Goal: Task Accomplishment & Management: Use online tool/utility

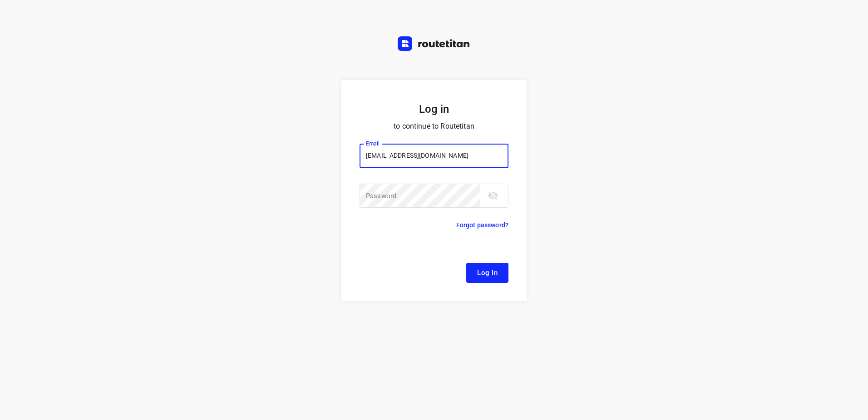
type input "remco@fruitopjewerk.nl"
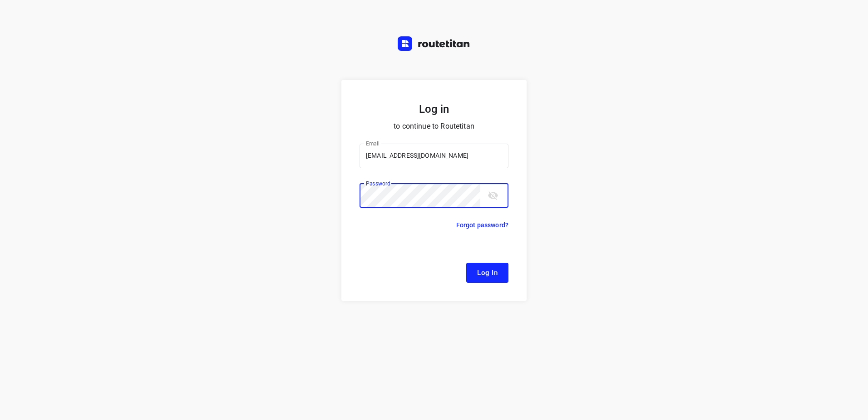
click at [466, 263] on button "Log In" at bounding box center [487, 273] width 42 height 20
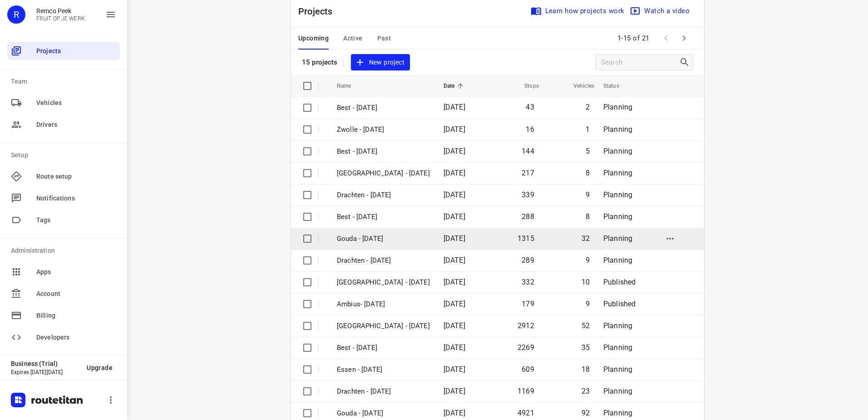
scroll to position [40, 0]
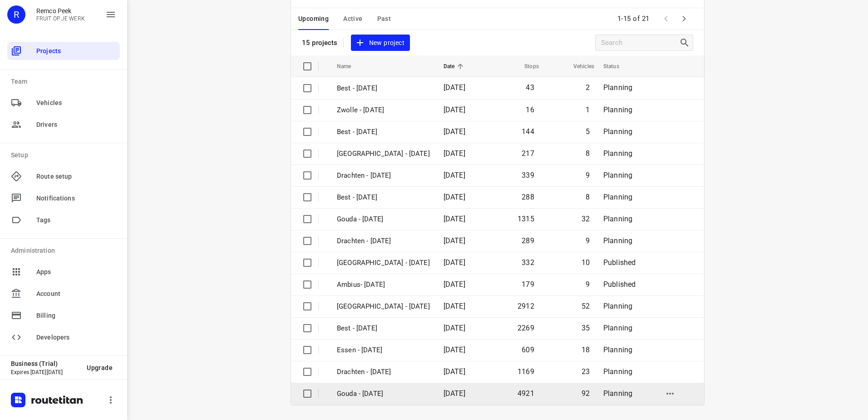
click at [436, 402] on td "[DATE]" at bounding box center [462, 393] width 52 height 22
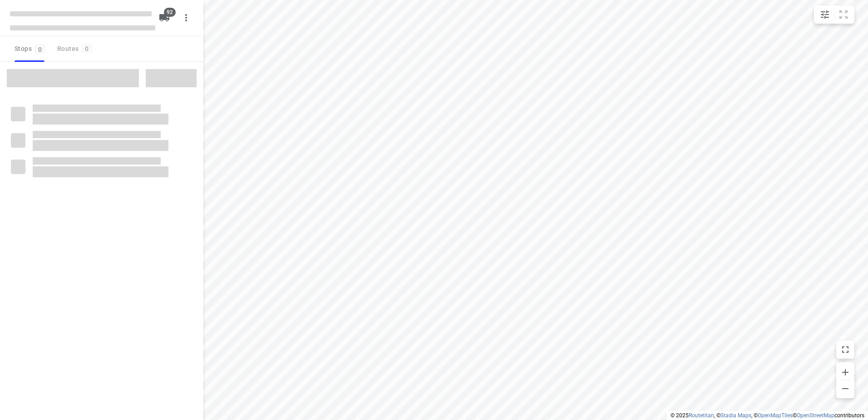
type input "distance"
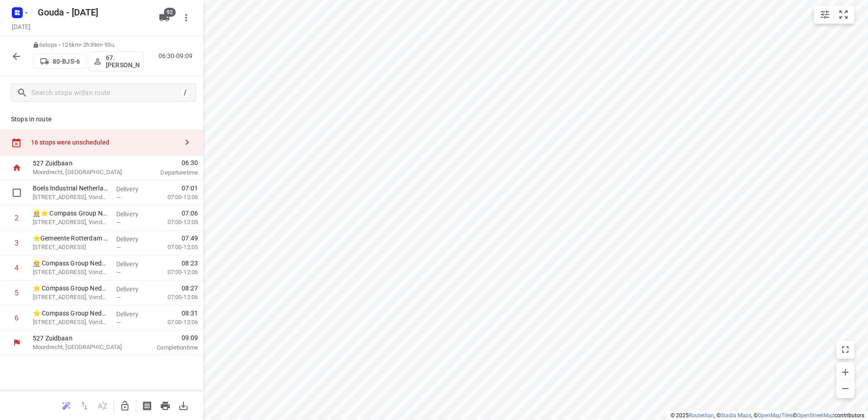
click at [12, 189] on input "checkbox" at bounding box center [17, 192] width 18 height 18
checkbox input "true"
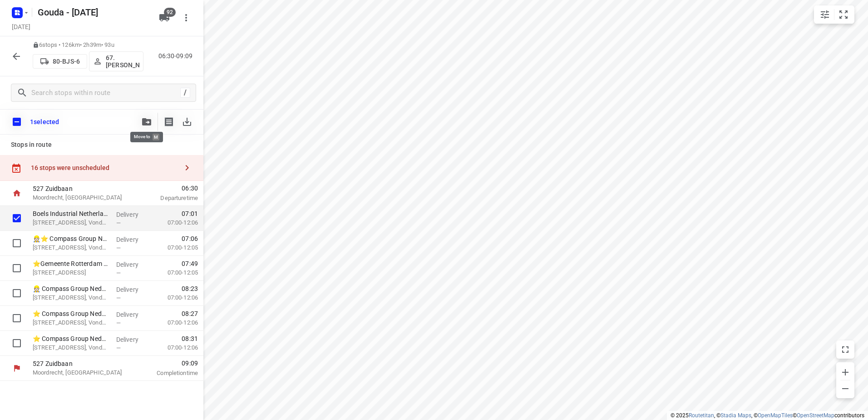
click at [146, 118] on icon "button" at bounding box center [146, 121] width 9 height 7
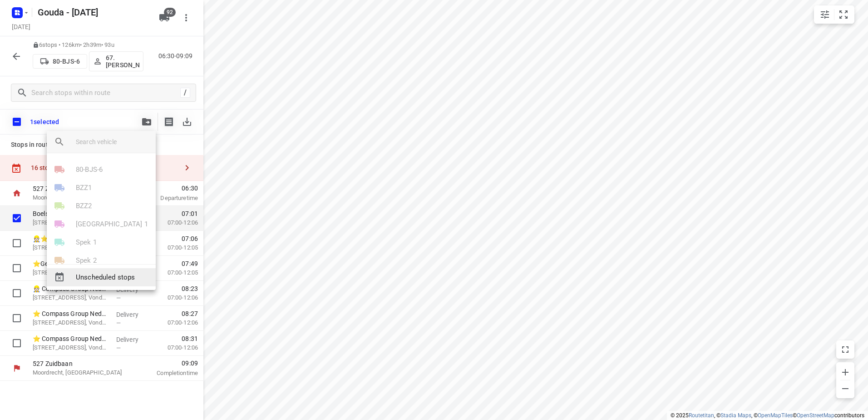
click at [119, 271] on div "Unscheduled stops" at bounding box center [101, 277] width 109 height 18
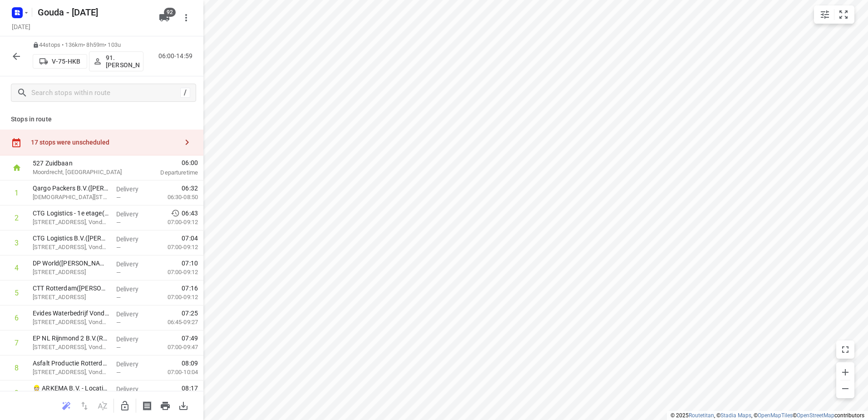
click at [132, 133] on div "17 stops were unscheduled" at bounding box center [101, 142] width 203 height 26
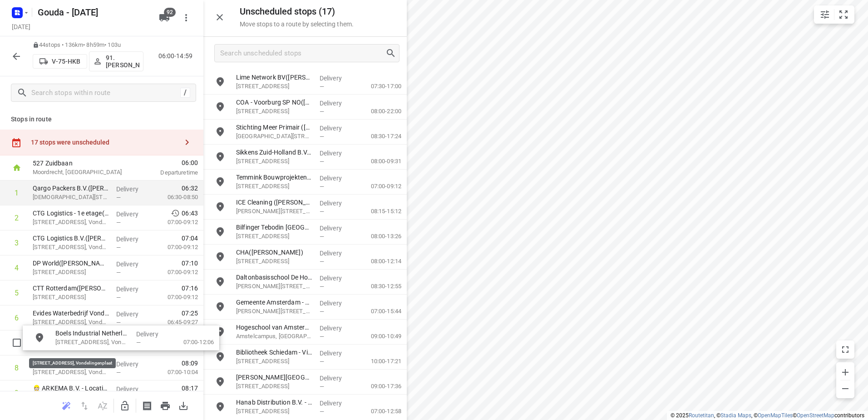
drag, startPoint x: 277, startPoint y: 84, endPoint x: 163, endPoint y: 202, distance: 163.8
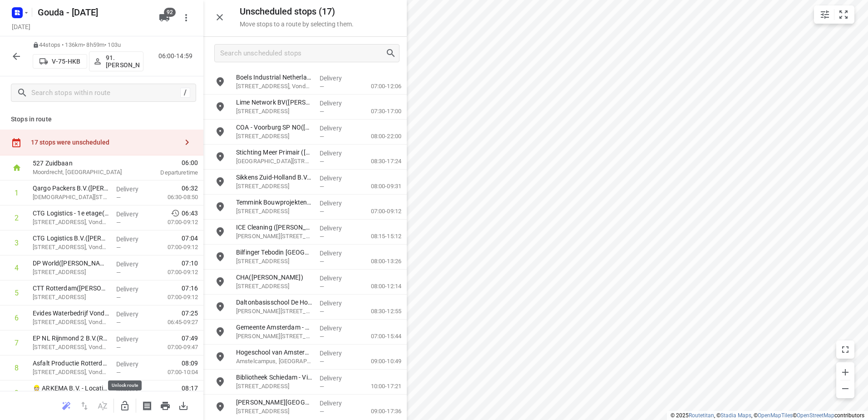
click at [119, 409] on button "button" at bounding box center [125, 406] width 18 height 18
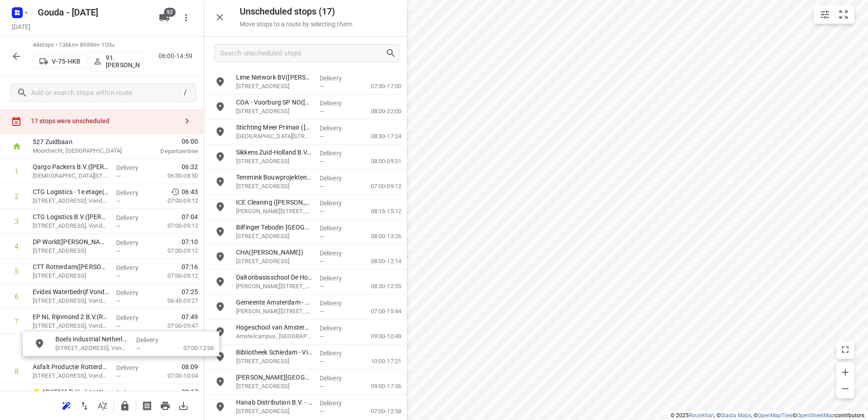
scroll to position [46, 0]
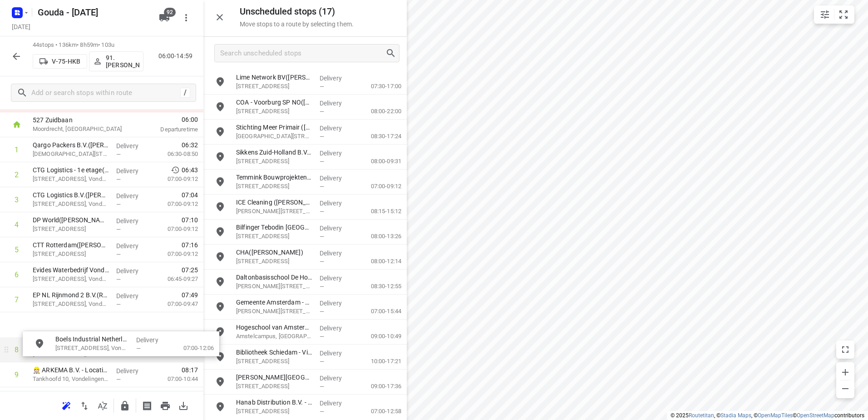
drag, startPoint x: 262, startPoint y: 78, endPoint x: 69, endPoint y: 332, distance: 319.6
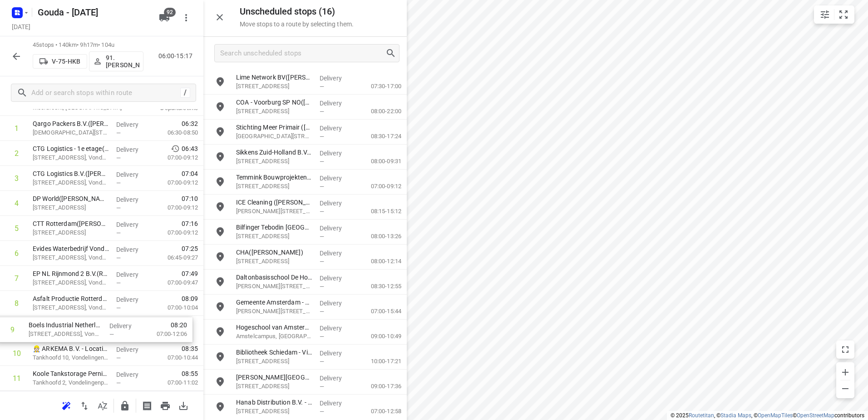
scroll to position [69, 0]
drag, startPoint x: 62, startPoint y: 341, endPoint x: 58, endPoint y: 317, distance: 24.0
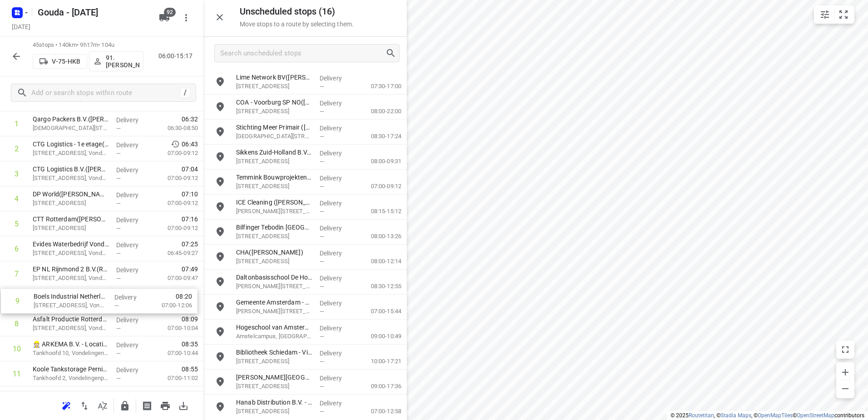
drag, startPoint x: 83, startPoint y: 321, endPoint x: 84, endPoint y: 293, distance: 28.2
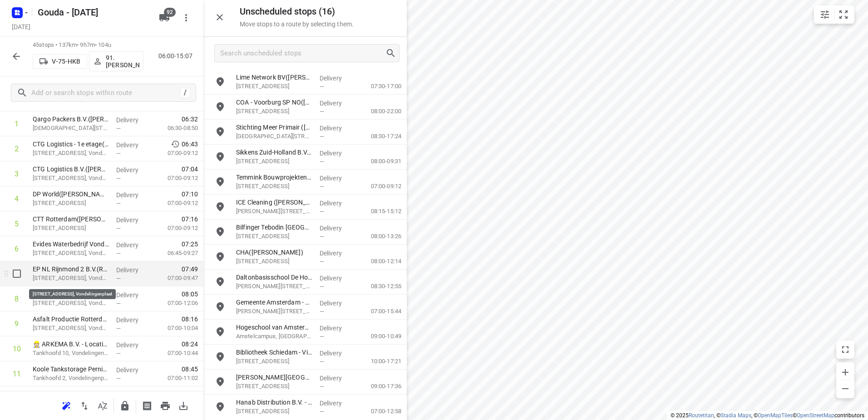
click at [96, 276] on p "Petroleumweg 44, Vondelingenplaat" at bounding box center [71, 277] width 76 height 9
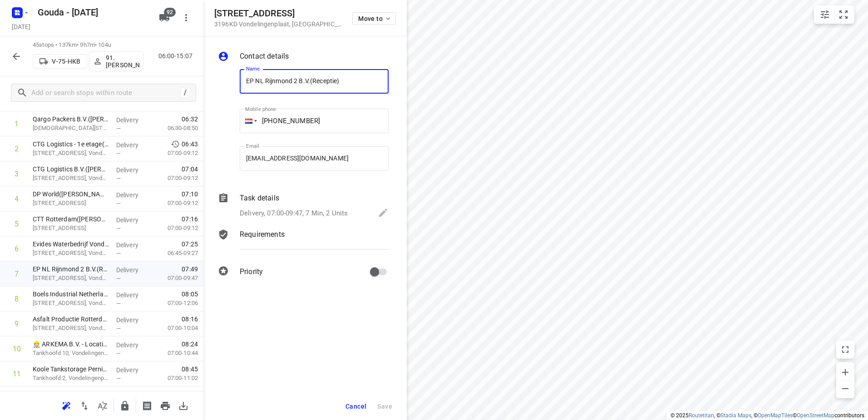
click at [265, 217] on p "Delivery, 07:00-09:47, 7 Min, 2 Units" at bounding box center [294, 213] width 108 height 10
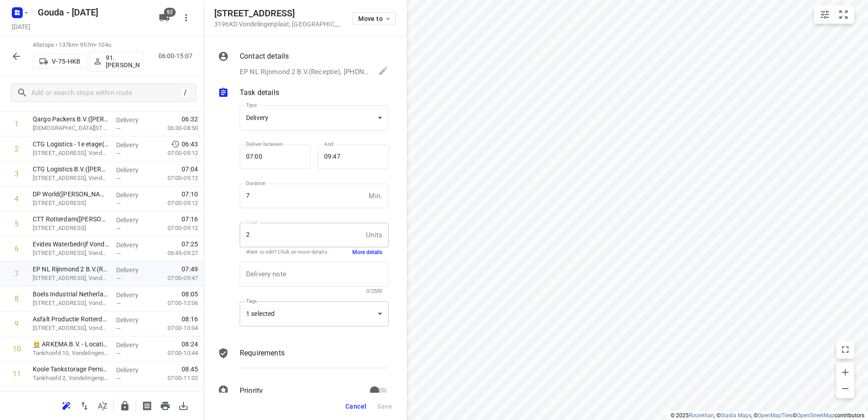
click at [355, 307] on div "1 selected" at bounding box center [314, 313] width 149 height 25
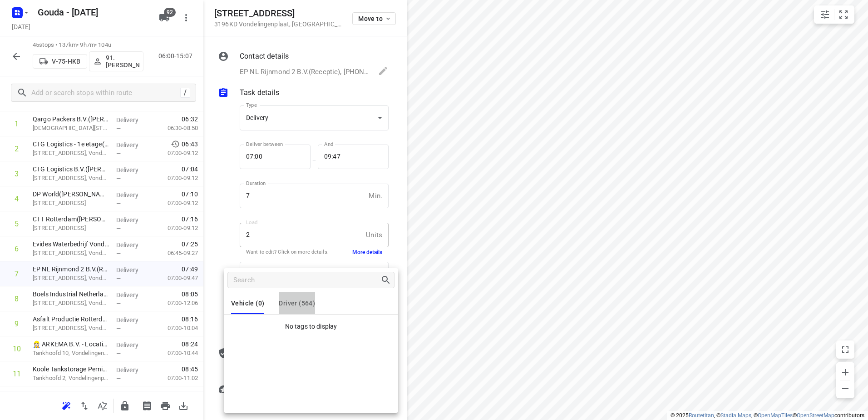
click at [294, 303] on span "Driver (564)" at bounding box center [297, 302] width 36 height 7
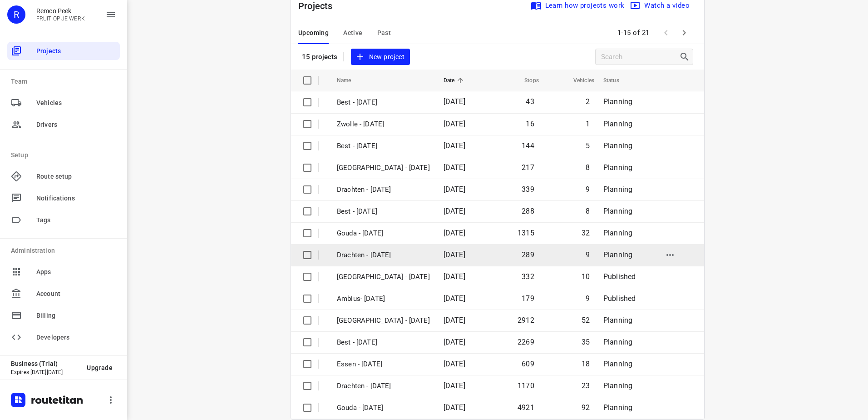
scroll to position [40, 0]
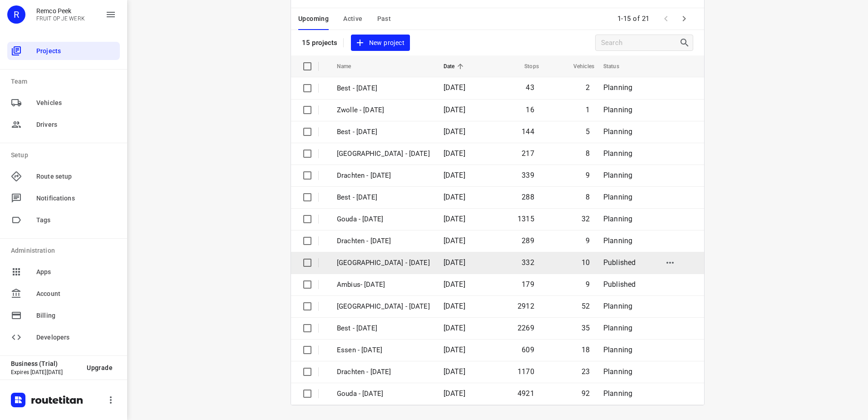
click at [406, 253] on td "[GEOGRAPHIC_DATA] - [DATE]" at bounding box center [382, 263] width 109 height 22
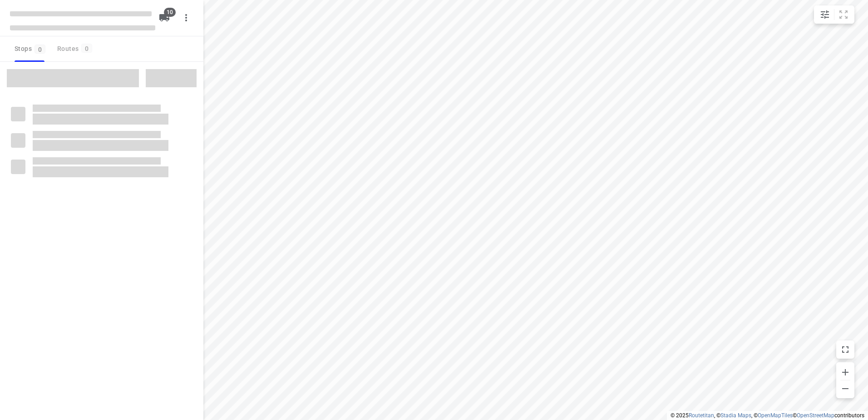
checkbox input "true"
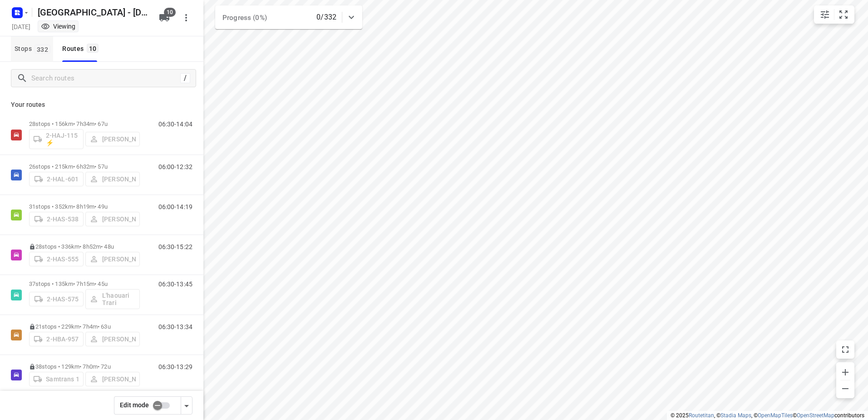
click at [40, 52] on span "332" at bounding box center [43, 49] width 16 height 9
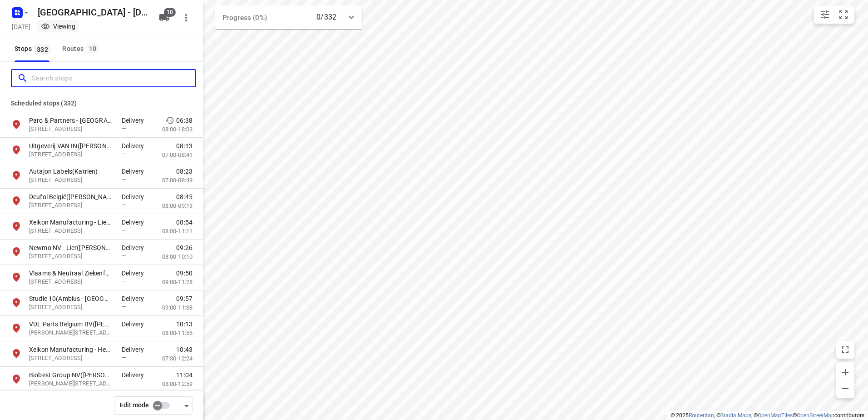
click at [72, 75] on input "Search stops" at bounding box center [114, 78] width 164 height 14
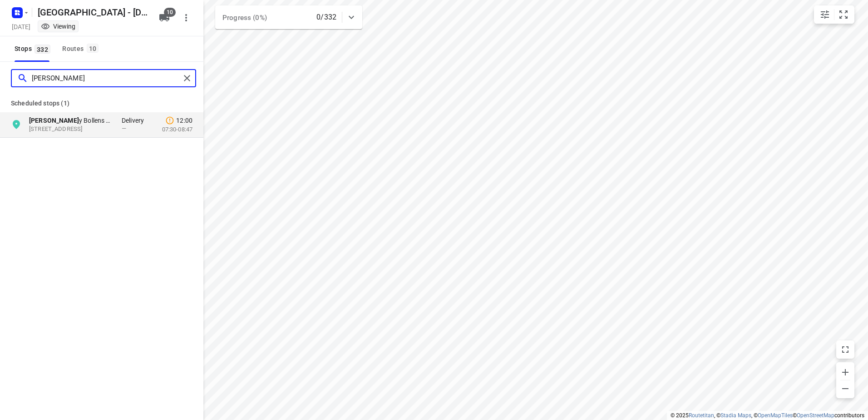
type input "stefan"
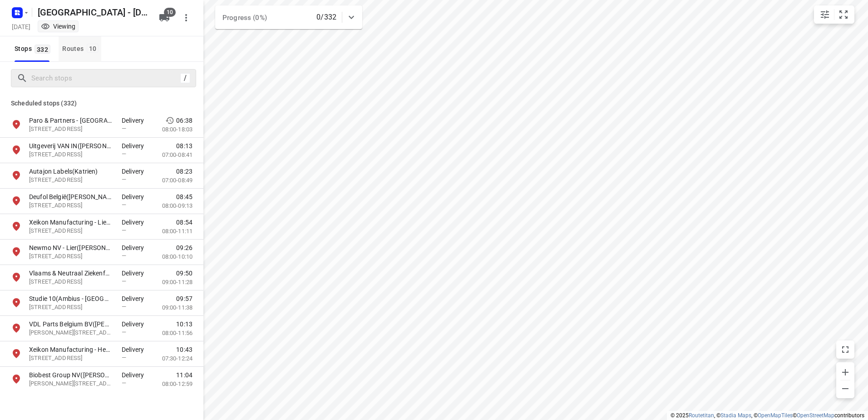
click at [83, 45] on div "Routes 10" at bounding box center [81, 48] width 39 height 11
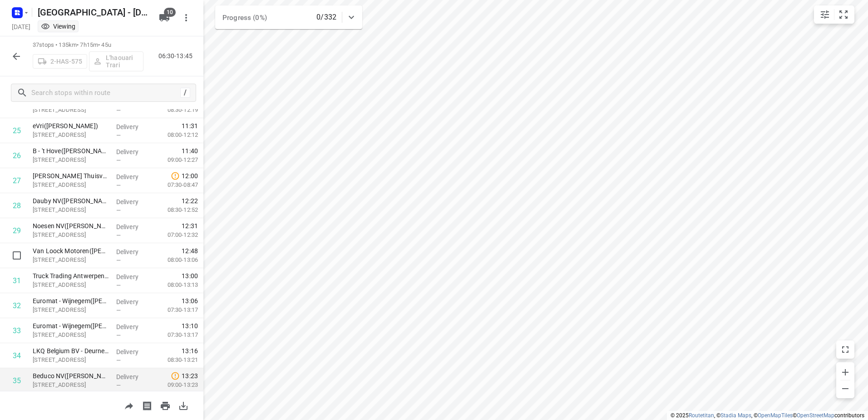
scroll to position [713, 0]
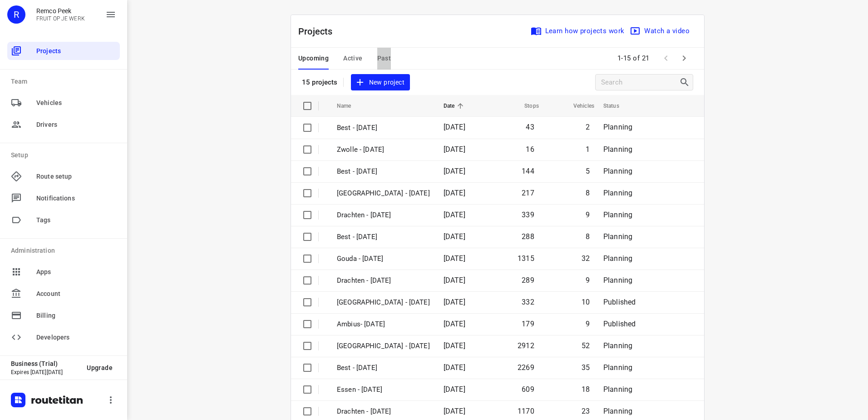
click at [379, 63] on span "Past" at bounding box center [384, 58] width 14 height 11
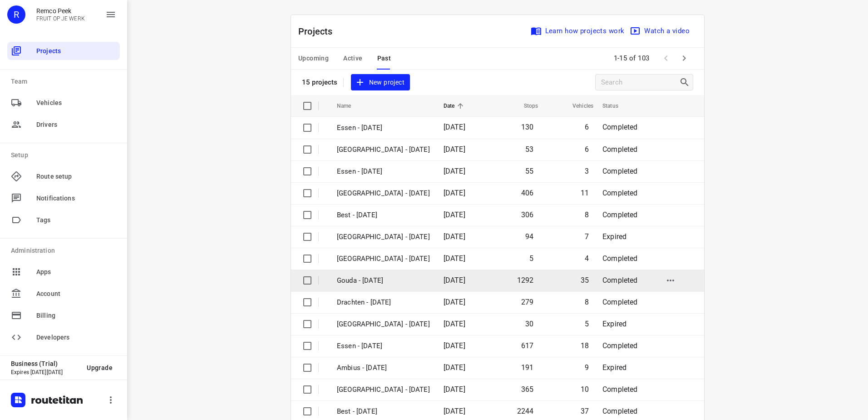
click at [390, 280] on p "Gouda - [DATE]" at bounding box center [383, 280] width 93 height 10
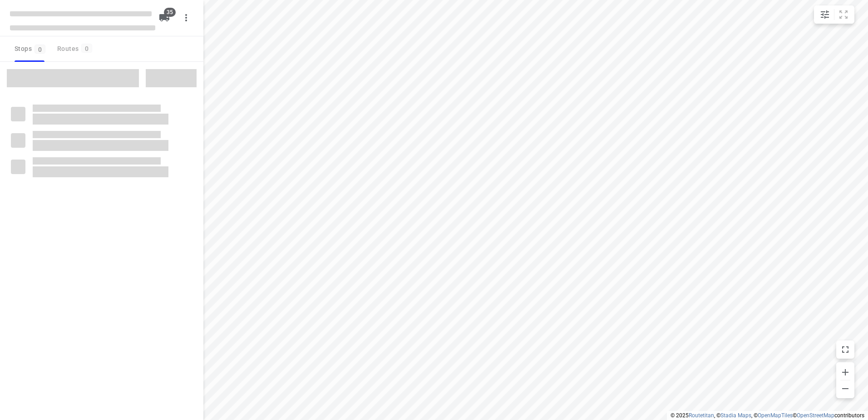
type input "distance"
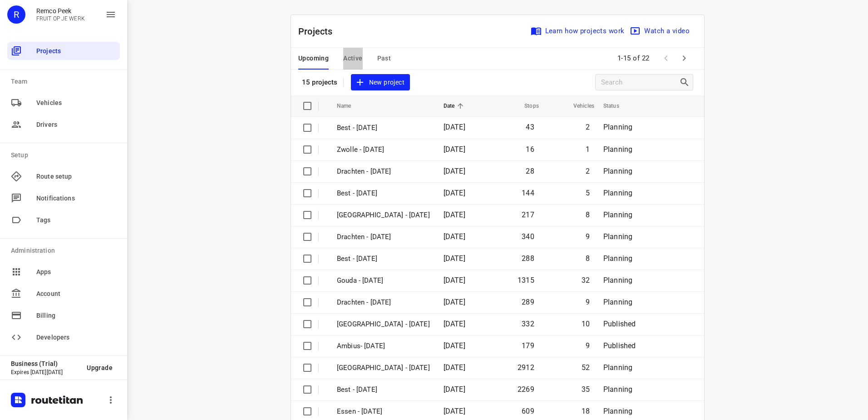
click at [343, 60] on span "Active" at bounding box center [352, 58] width 19 height 11
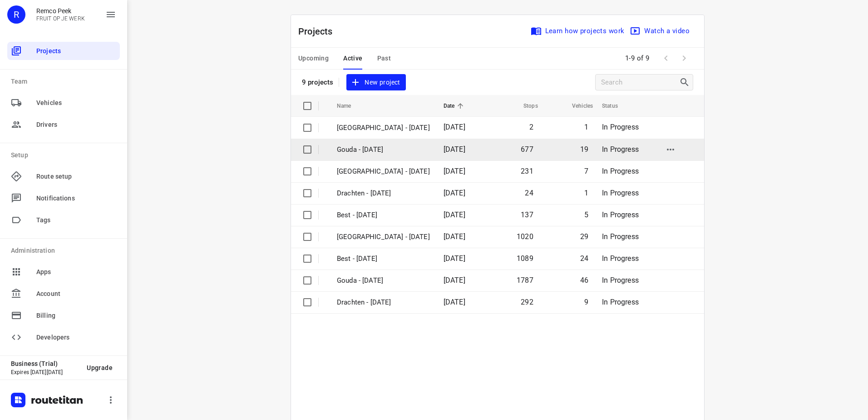
click at [393, 157] on td "Gouda - Thursday" at bounding box center [382, 150] width 109 height 22
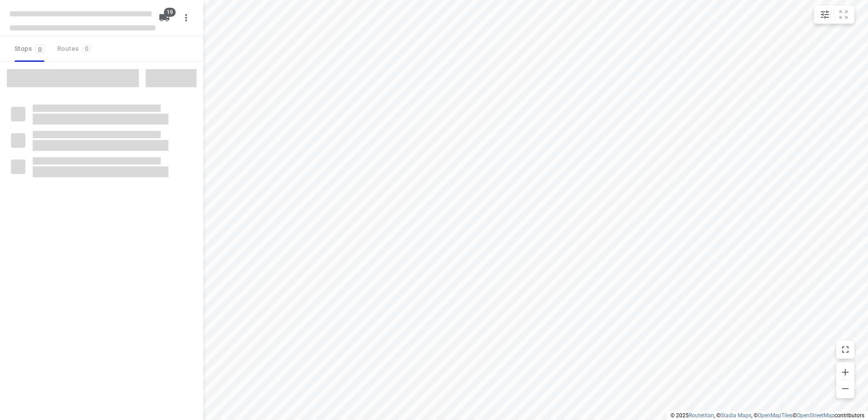
checkbox input "true"
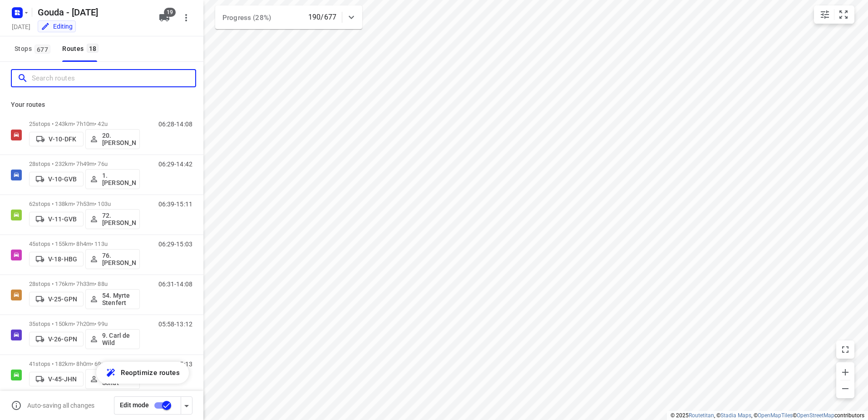
click at [136, 82] on input "Search routes" at bounding box center [114, 78] width 164 height 14
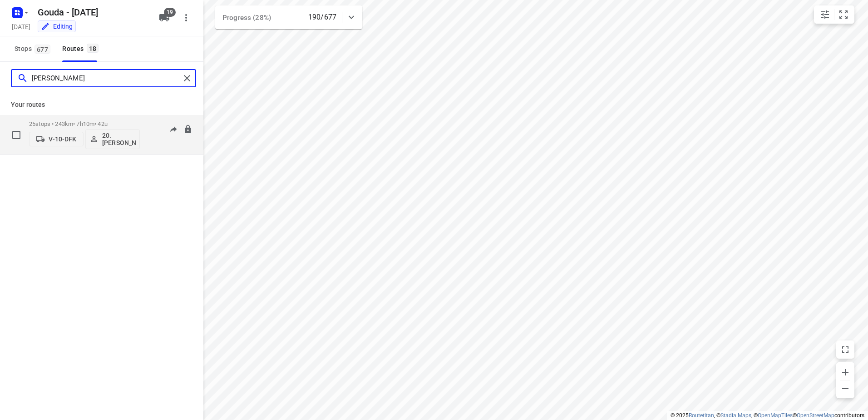
type input "lisa"
click at [87, 118] on div "25 stops • 243km • 7h10m • 42u V-10-DFK 20.Lisanne Pouw" at bounding box center [84, 135] width 111 height 38
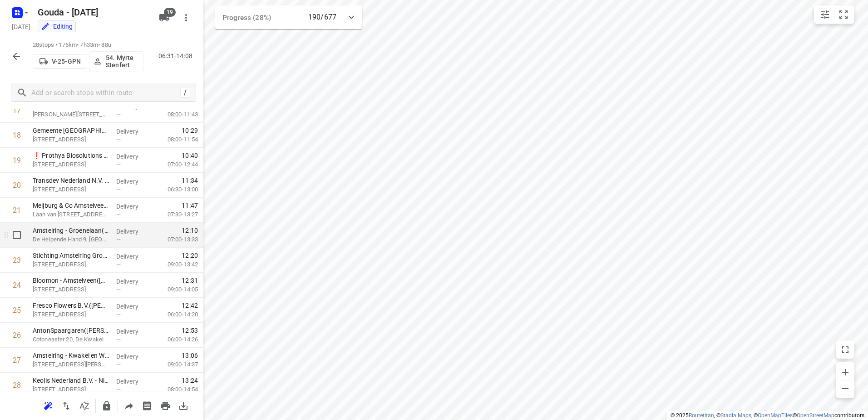
scroll to position [488, 0]
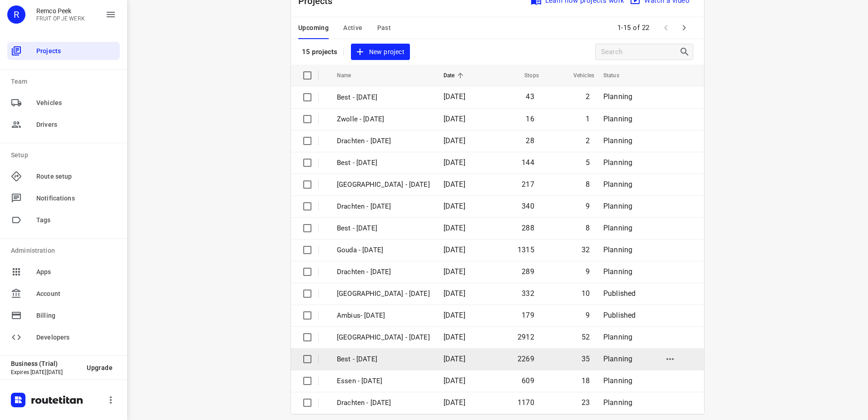
scroll to position [40, 0]
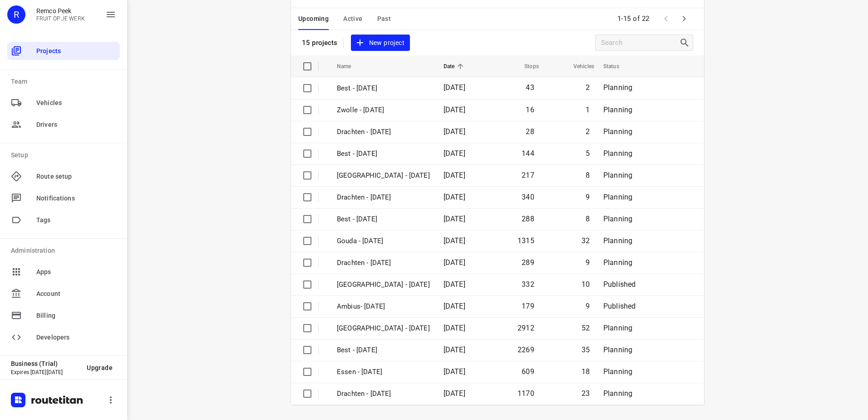
click at [682, 20] on icon "button" at bounding box center [684, 18] width 11 height 11
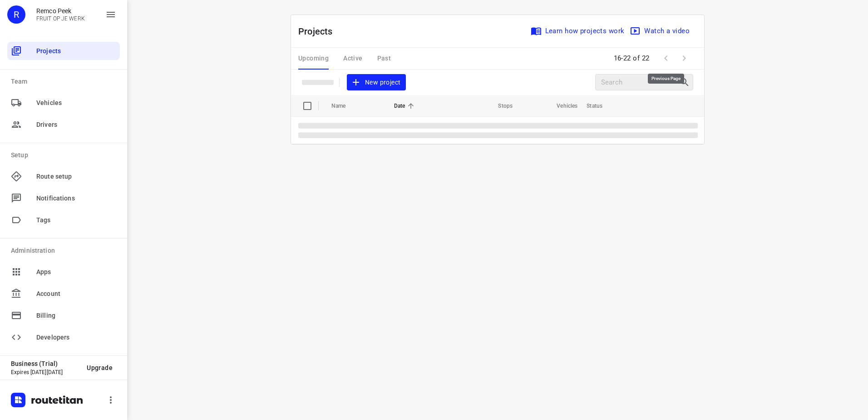
scroll to position [0, 0]
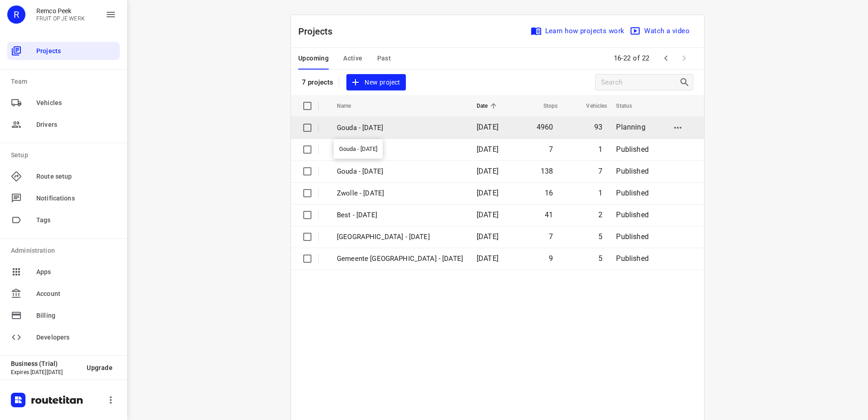
click at [414, 131] on p "Gouda - [DATE]" at bounding box center [400, 128] width 126 height 10
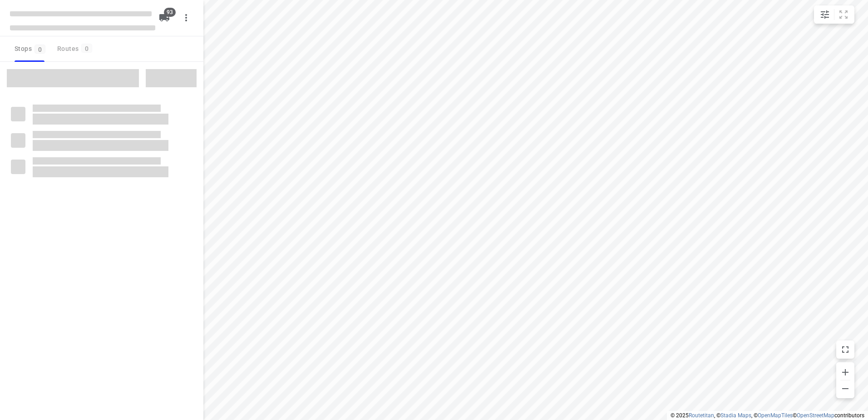
type input "distance"
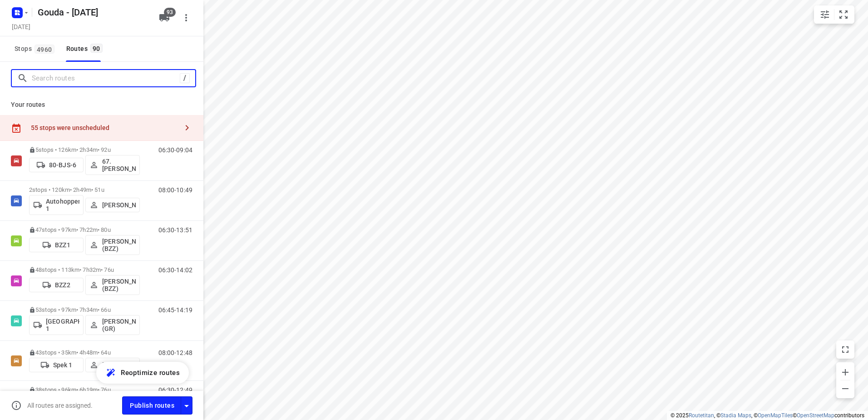
click at [99, 76] on input "Search routes" at bounding box center [106, 78] width 148 height 14
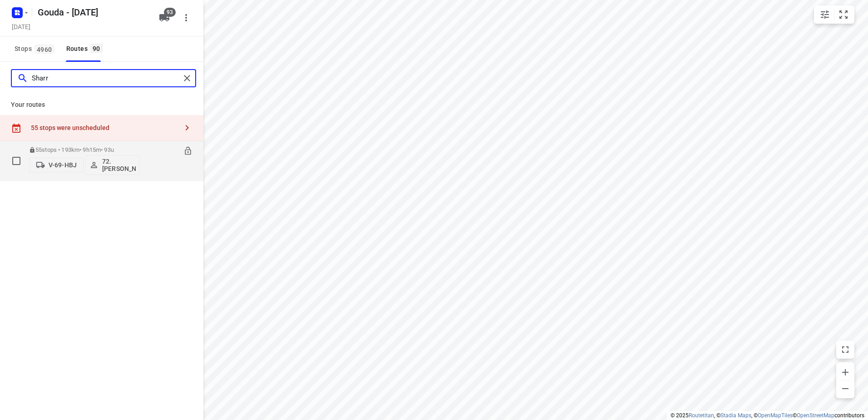
type input "Sharr"
click at [77, 144] on div "55 stops • 193km • 9h15m • 93u V-69-HBJ 72.[PERSON_NAME]" at bounding box center [84, 161] width 111 height 38
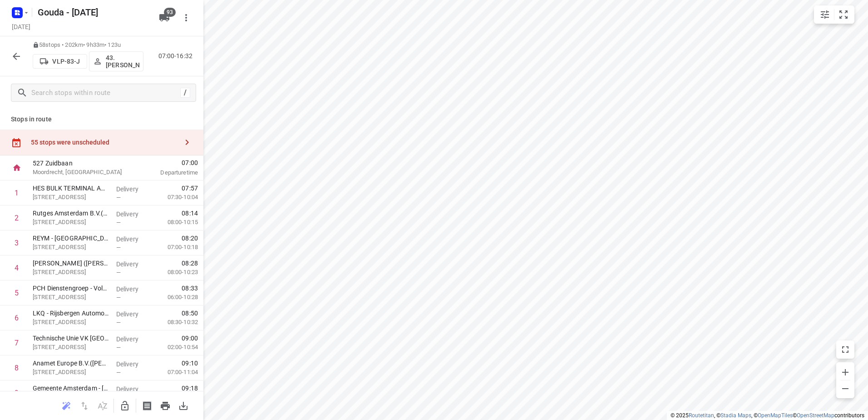
click at [14, 57] on icon "button" at bounding box center [16, 56] width 11 height 11
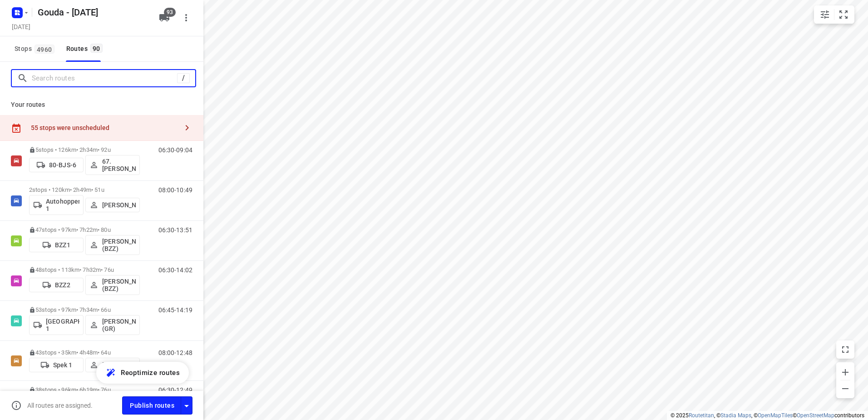
click at [64, 84] on input "Search routes" at bounding box center [104, 78] width 145 height 14
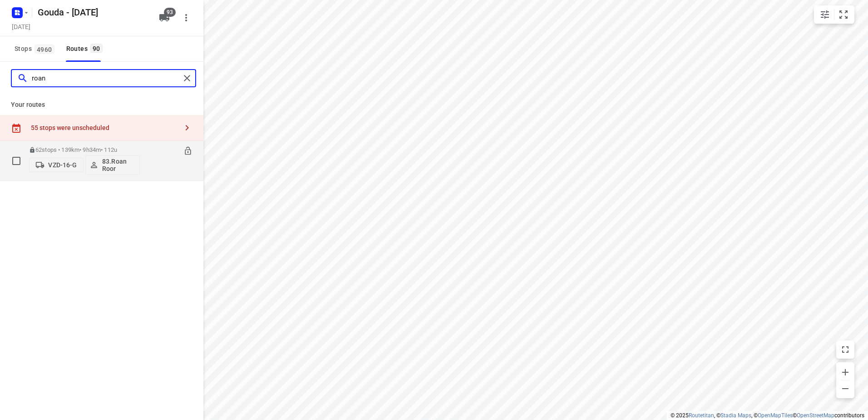
type input "roan"
click at [124, 146] on div "62 stops • 139km • 9h34m • 112u VZD-16-G 83.[PERSON_NAME]" at bounding box center [84, 161] width 111 height 38
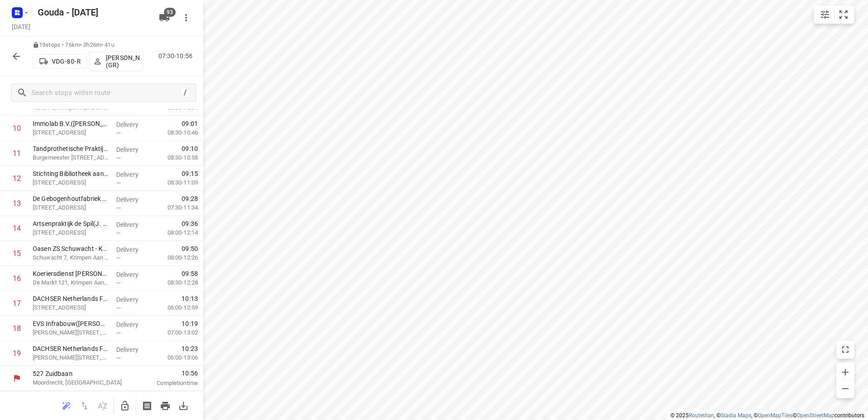
scroll to position [289, 0]
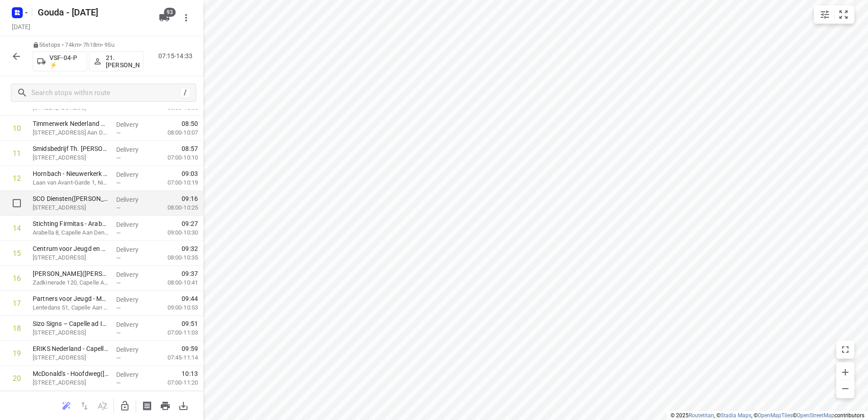
click at [116, 204] on span "—" at bounding box center [118, 207] width 5 height 7
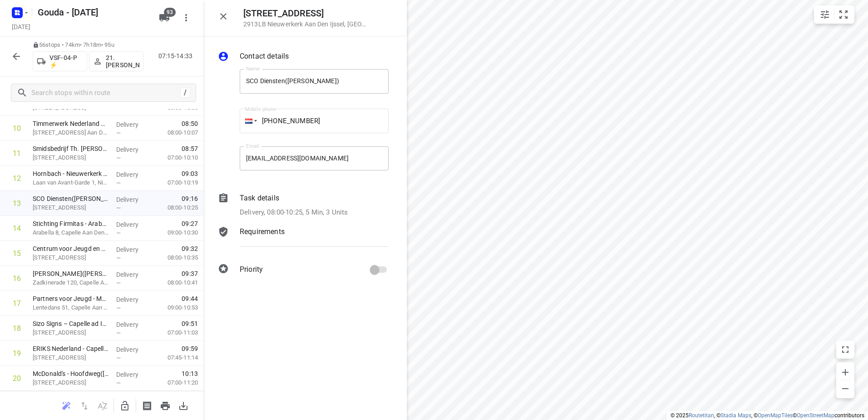
drag, startPoint x: 289, startPoint y: 220, endPoint x: 289, endPoint y: 213, distance: 7.3
click at [289, 220] on div "Contact details Name SCO Diensten([PERSON_NAME]) Name Mobile phone [PHONE_NUMBE…" at bounding box center [304, 164] width 203 height 256
click at [288, 212] on p "Delivery, 08:00-10:25, 5 Min, 3 Units" at bounding box center [294, 212] width 108 height 10
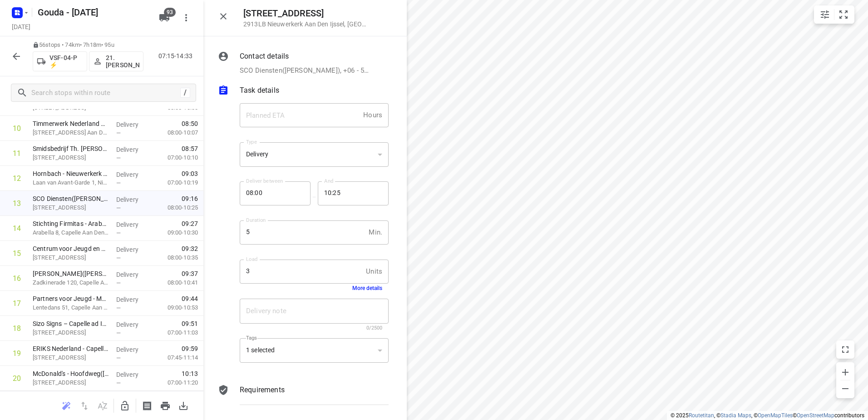
click at [360, 287] on button "More details" at bounding box center [367, 288] width 30 height 6
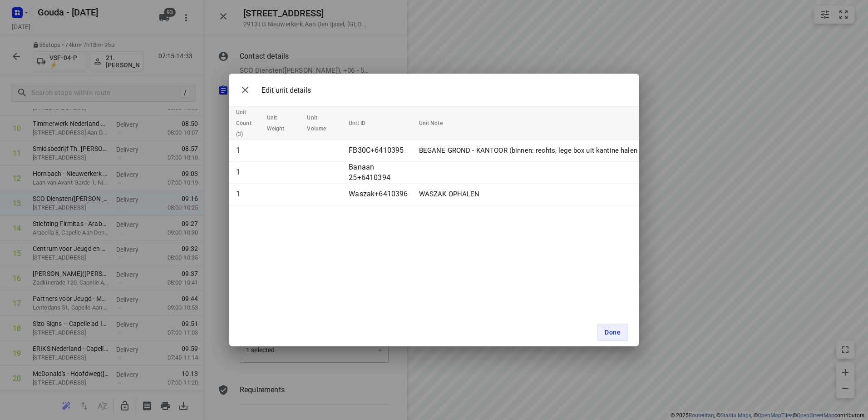
drag, startPoint x: 346, startPoint y: 332, endPoint x: 365, endPoint y: 346, distance: 23.2
click at [347, 333] on div "Done" at bounding box center [434, 332] width 411 height 28
click at [606, 332] on span "Done" at bounding box center [613, 331] width 16 height 7
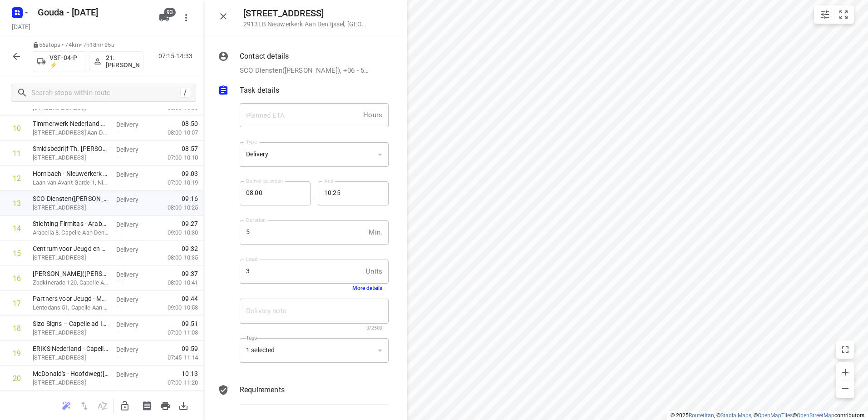
drag, startPoint x: 384, startPoint y: 361, endPoint x: 374, endPoint y: 360, distance: 9.6
click at [374, 360] on div "Tags 1 selected 1 selected ​" at bounding box center [314, 353] width 156 height 43
drag, startPoint x: 374, startPoint y: 360, endPoint x: 366, endPoint y: 351, distance: 12.2
click at [366, 351] on div "1 selected" at bounding box center [314, 350] width 149 height 25
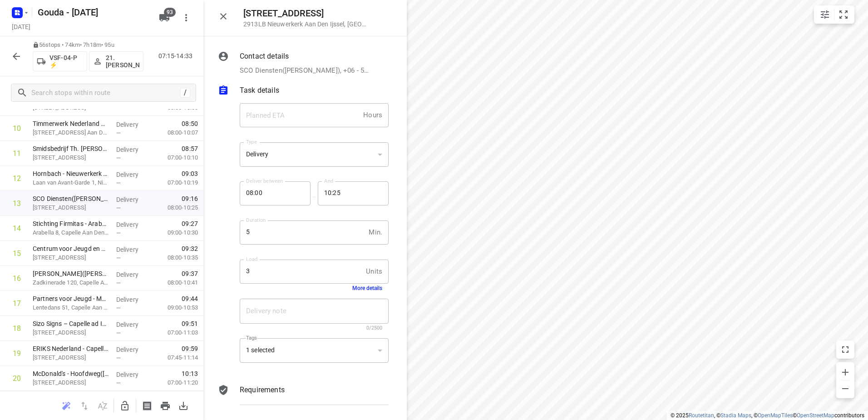
click at [129, 400] on icon "button" at bounding box center [124, 405] width 11 height 11
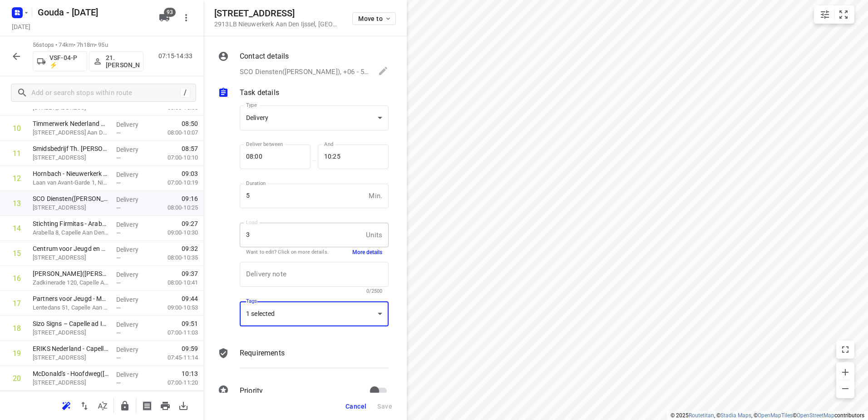
click at [337, 320] on div "1 selected" at bounding box center [314, 313] width 149 height 25
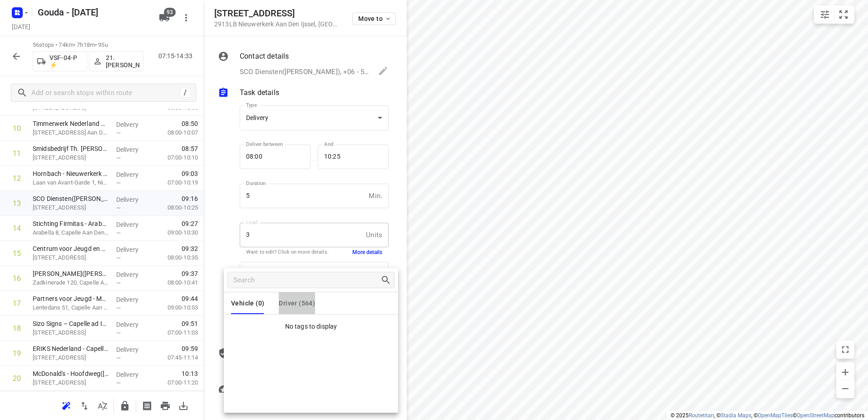
click at [307, 296] on button "Driver (564)" at bounding box center [297, 303] width 36 height 22
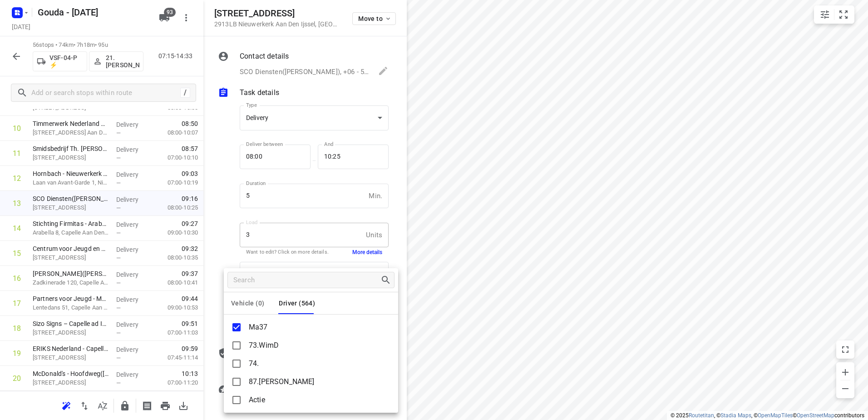
click at [141, 60] on div at bounding box center [434, 210] width 868 height 420
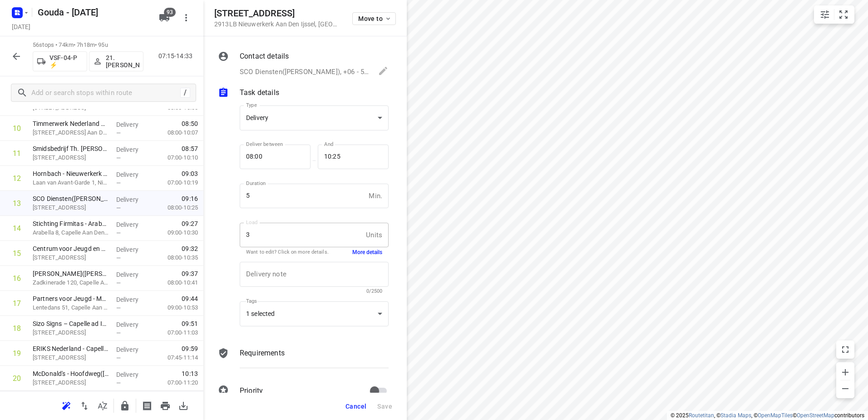
click at [123, 60] on div "Vehicle (0) Driver (564) Ma37 73.WimD 74. 87.[PERSON_NAME] 1 Ambius 2 Ambius 3 …" at bounding box center [434, 210] width 868 height 420
click at [122, 64] on p "21. [PERSON_NAME]" at bounding box center [123, 61] width 34 height 15
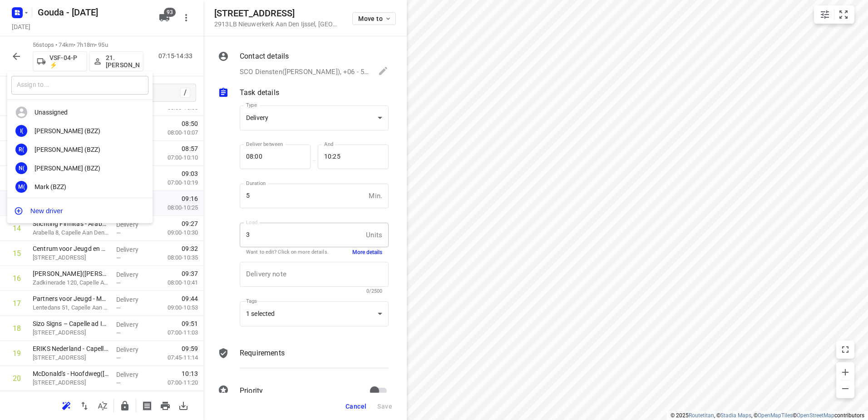
click at [77, 86] on input "text" at bounding box center [79, 85] width 137 height 19
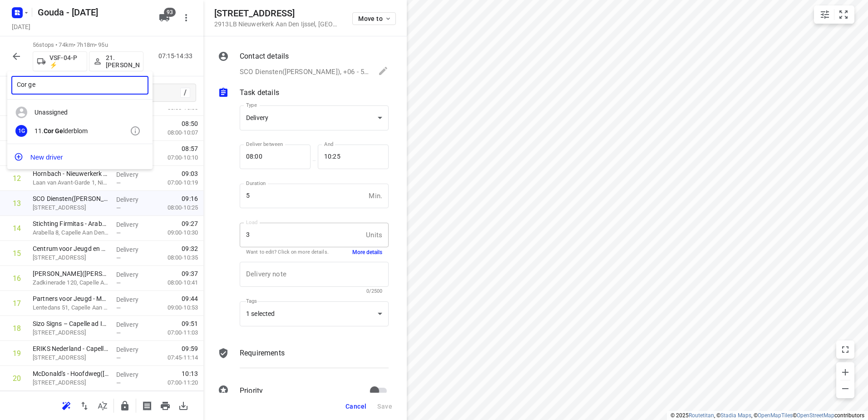
type input "Cor ge"
click at [105, 134] on div "11. Cor Ge lderblom" at bounding box center [82, 130] width 95 height 7
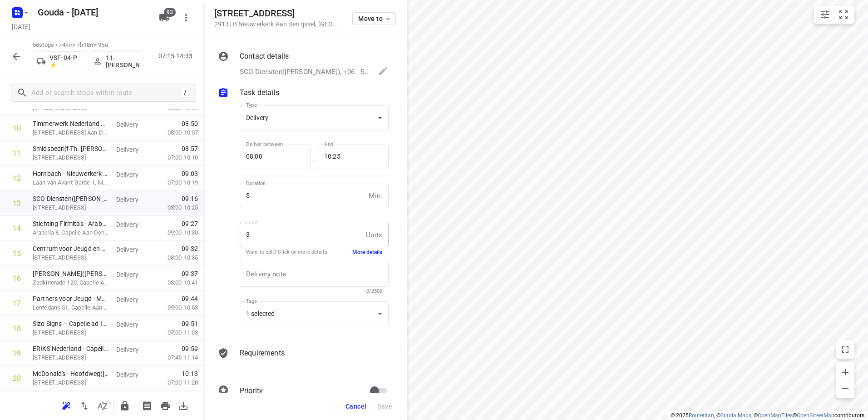
click at [15, 54] on icon "button" at bounding box center [16, 56] width 11 height 11
